Goal: Communication & Community: Answer question/provide support

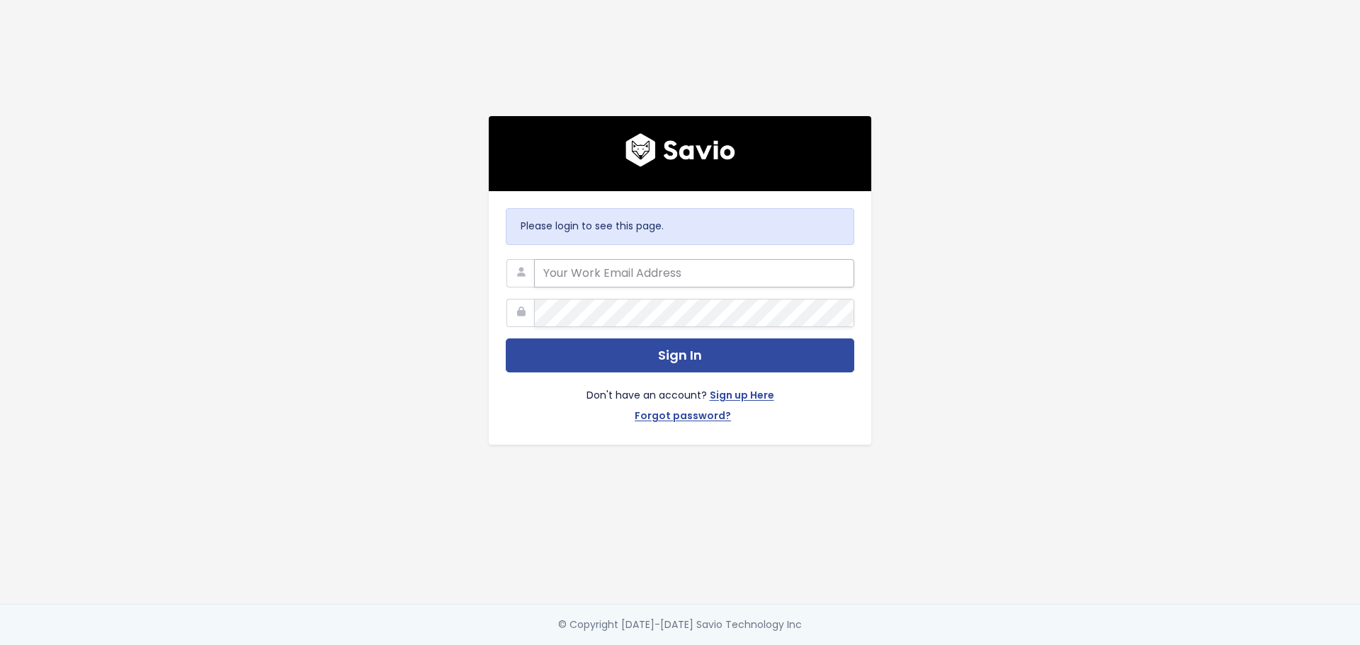
click at [674, 276] on input "email" at bounding box center [694, 273] width 320 height 28
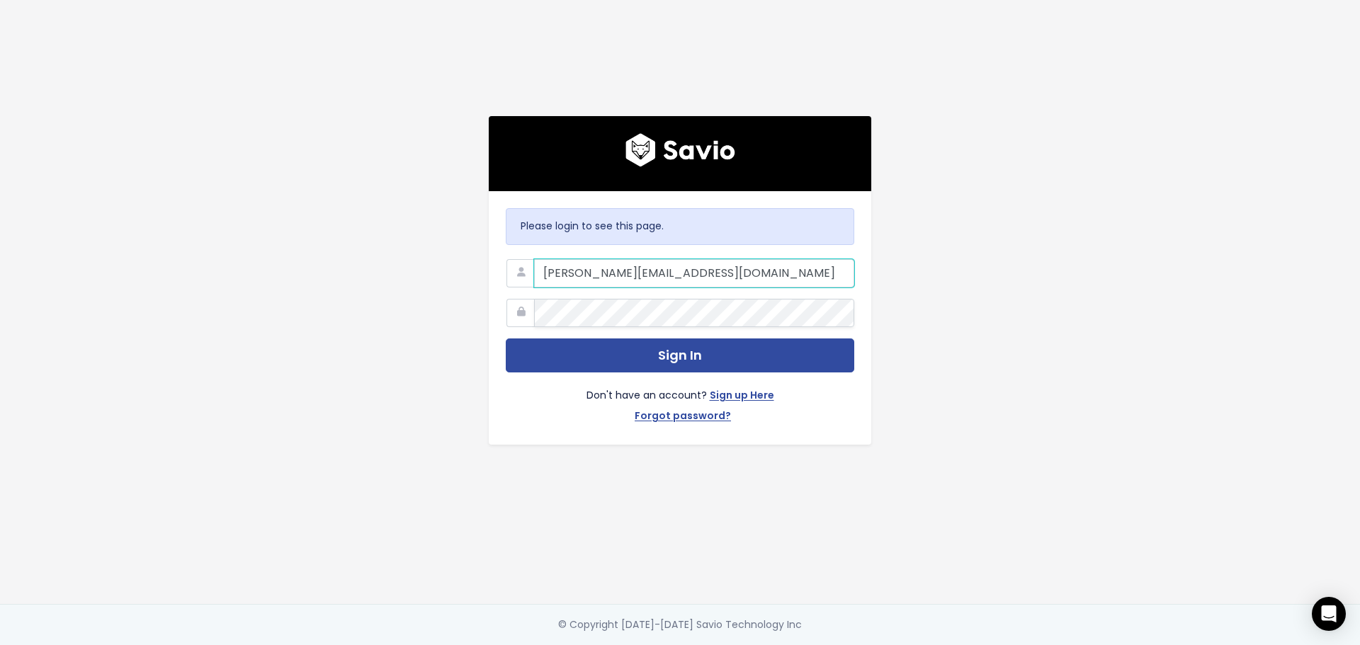
type input "[PERSON_NAME][EMAIL_ADDRESS][DOMAIN_NAME]"
click at [506, 339] on button "Sign In" at bounding box center [680, 356] width 349 height 35
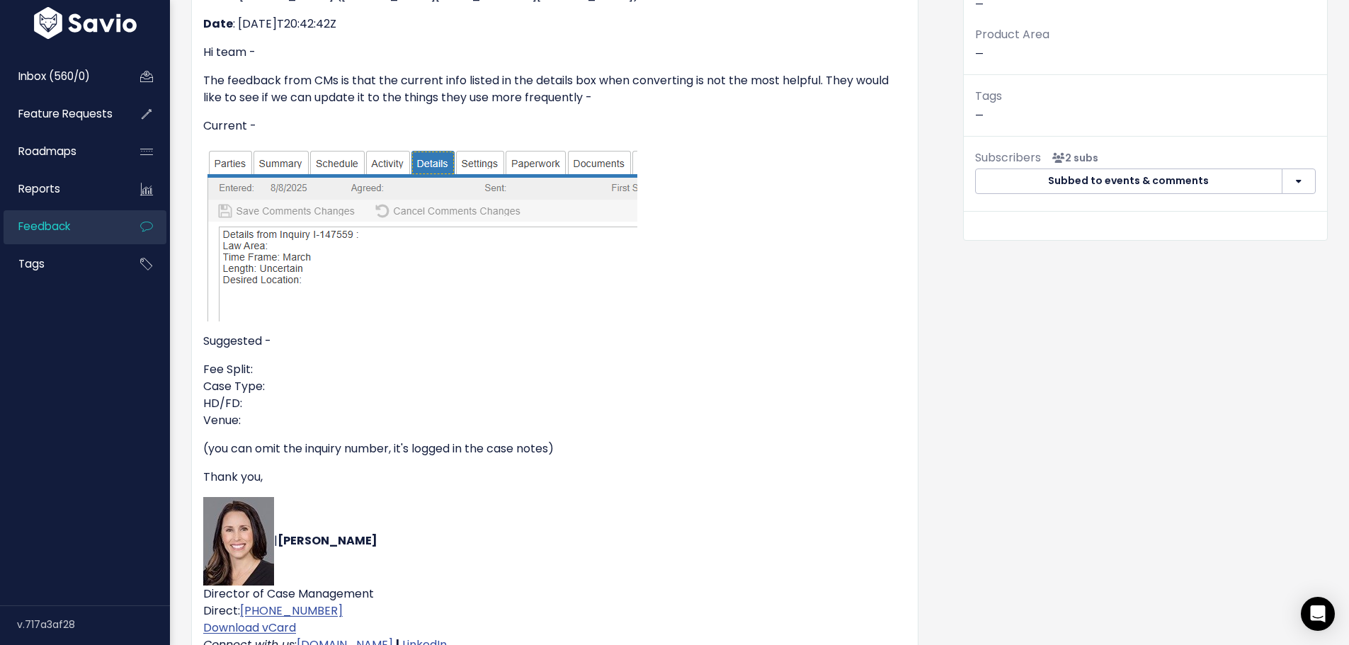
scroll to position [39, 0]
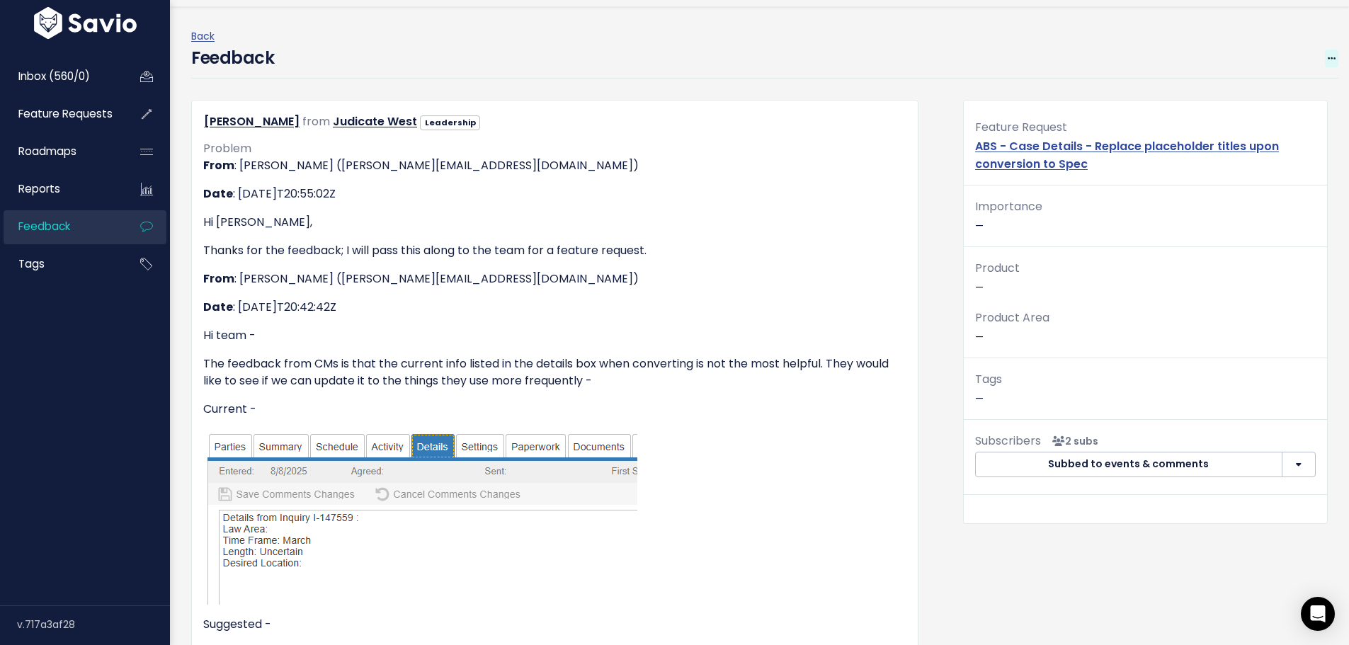
click at [1327, 57] on span at bounding box center [1331, 59] width 13 height 18
click at [1086, 32] on div "Back" at bounding box center [765, 37] width 1148 height 18
click at [1328, 60] on icon at bounding box center [1332, 59] width 8 height 9
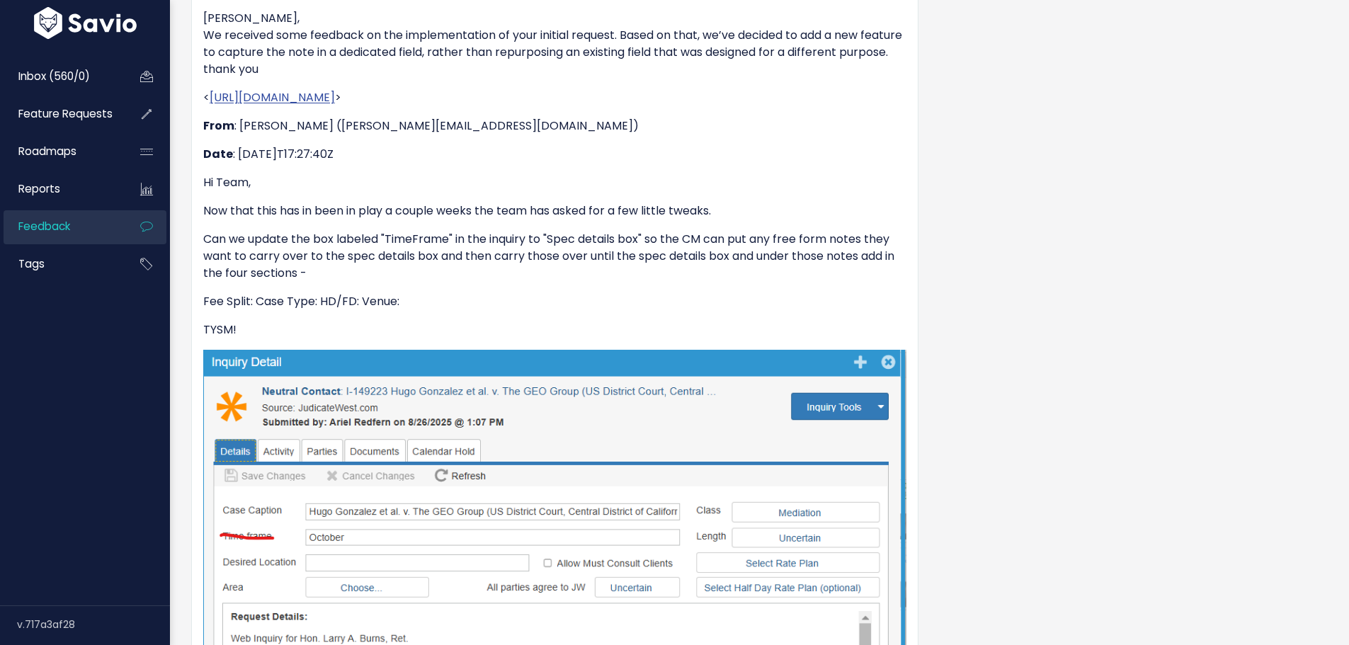
scroll to position [425, 0]
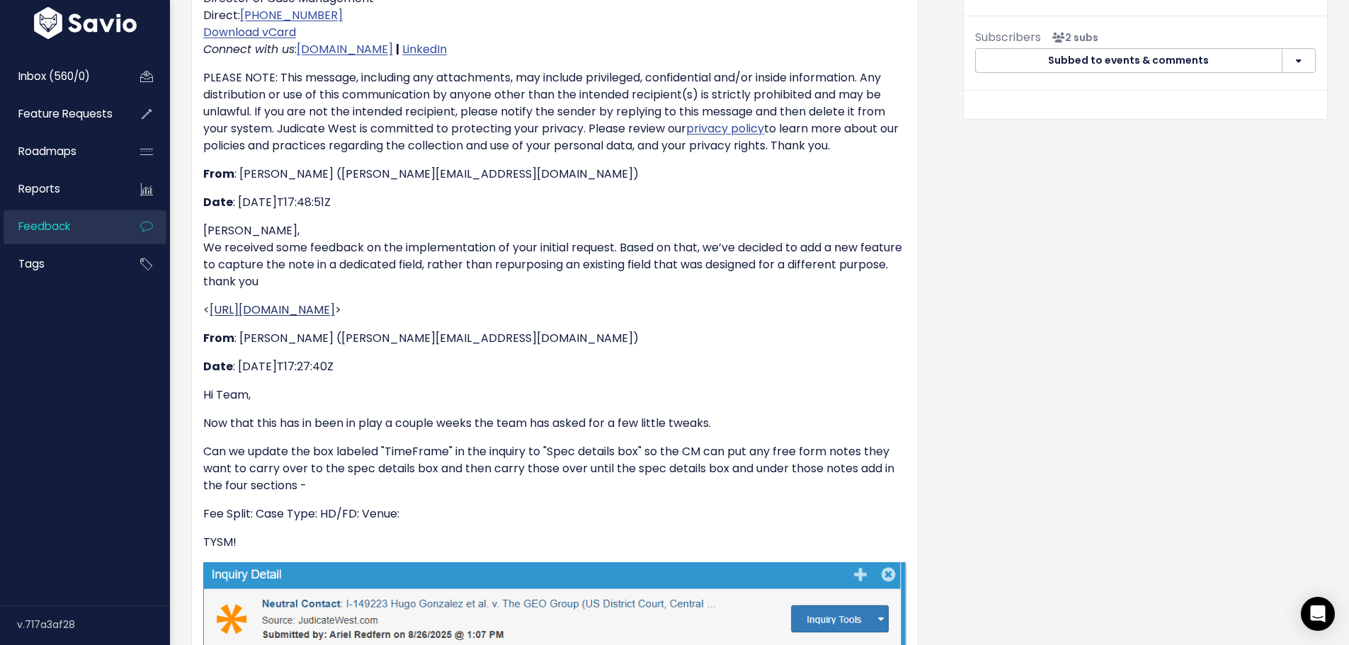
click at [335, 318] on link "https://app.shortcut.com/jwdevteam/story/46302/abs-case-details-replace-placeho…" at bounding box center [272, 310] width 125 height 16
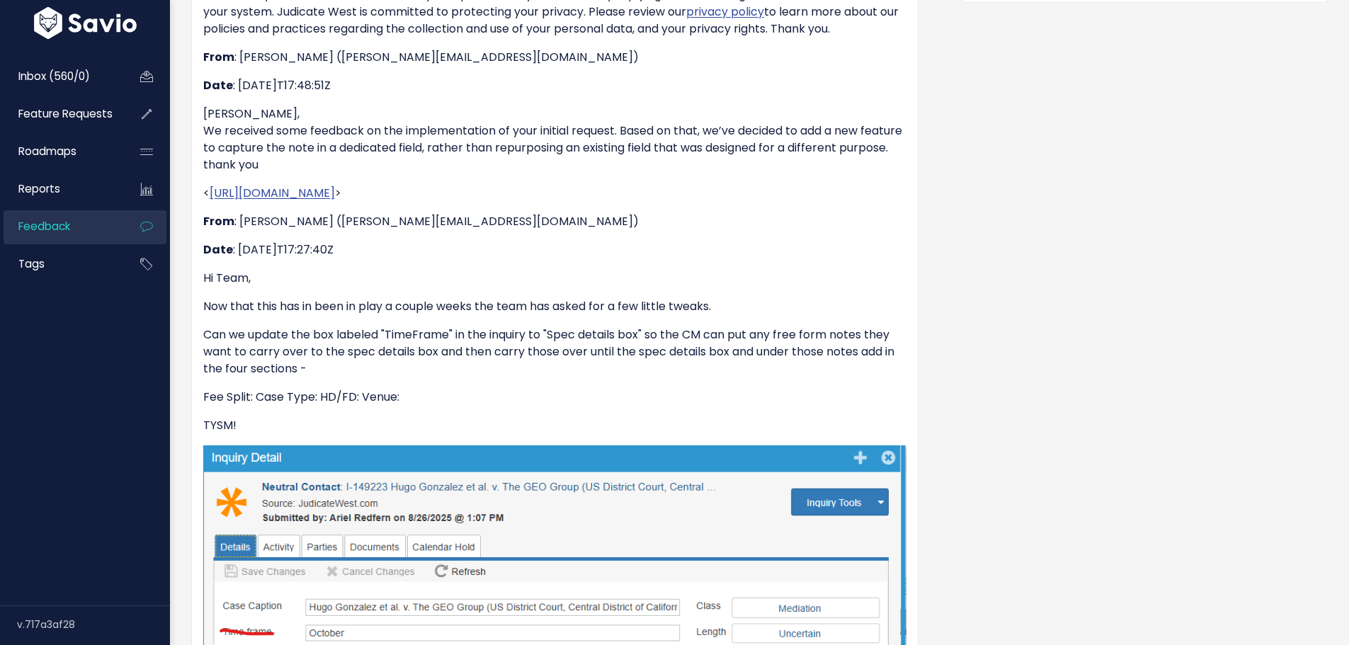
scroll to position [708, 0]
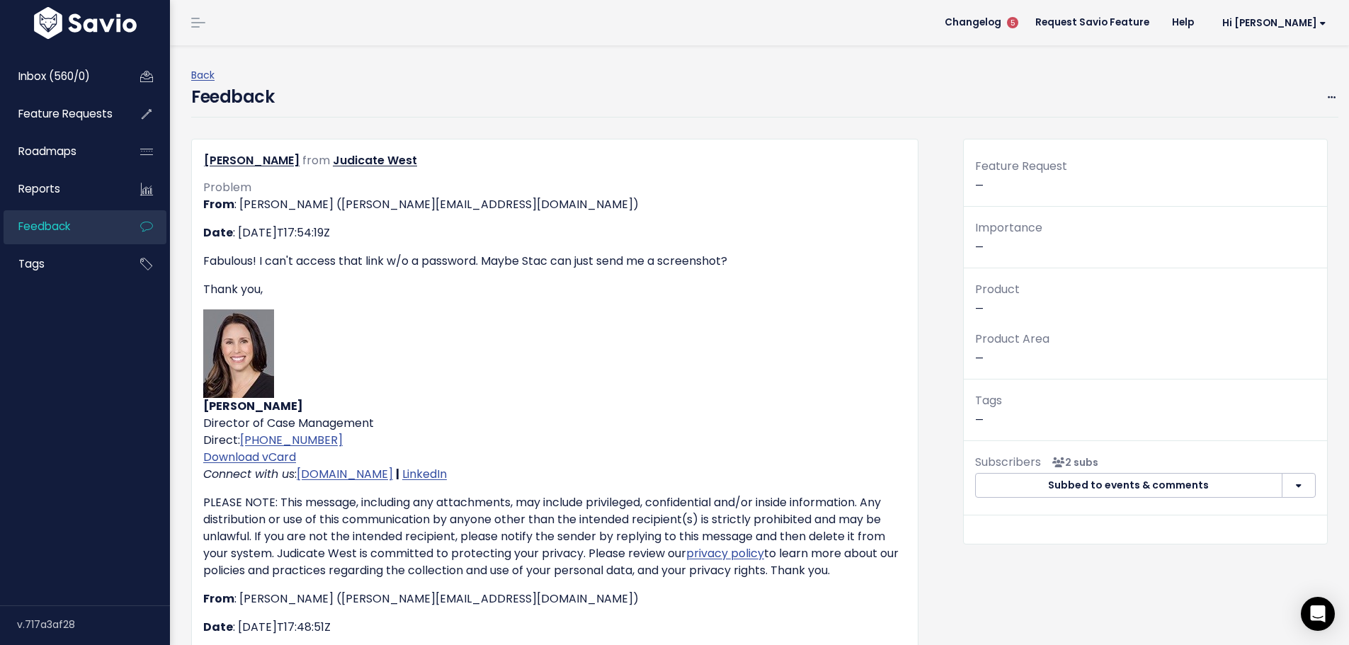
scroll to position [708, 0]
